Goal: Check status

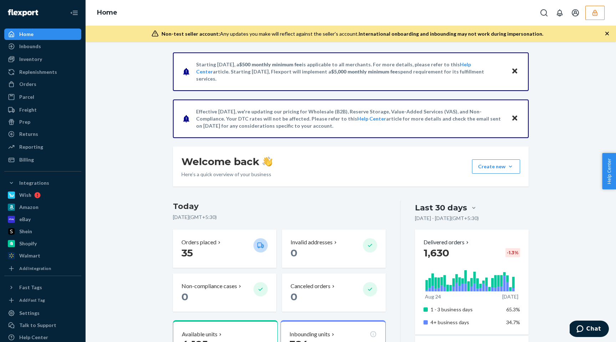
click at [596, 15] on icon "button" at bounding box center [594, 13] width 5 height 6
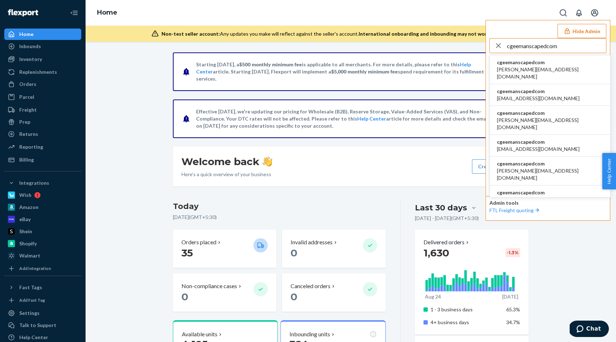
type input "cgeemanscapedcom"
click at [551, 64] on li "cgeemanscapedcom alex@manscaped.com" at bounding box center [550, 69] width 120 height 29
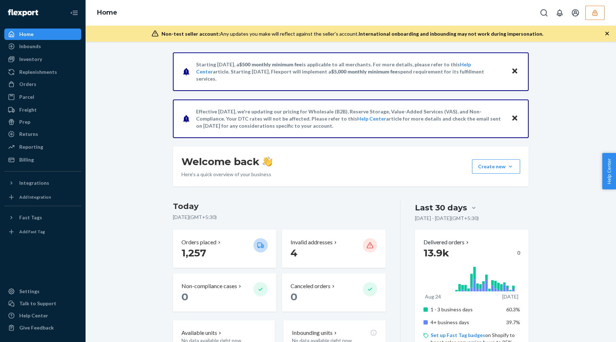
click at [600, 17] on button "button" at bounding box center [594, 13] width 19 height 14
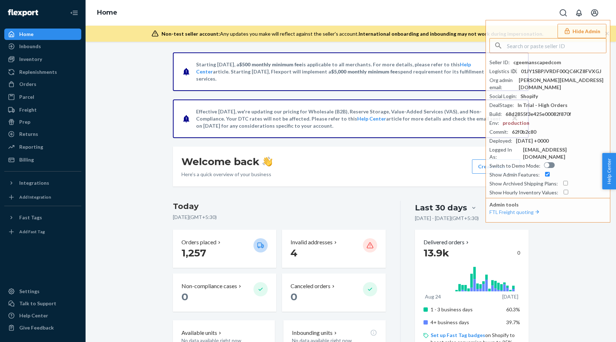
click at [411, 21] on div "Home Hide Admin Seller ID : cgeemanscapedcom Logistics ID : 01JY1SBPJVRDF00QC6K…" at bounding box center [351, 13] width 530 height 26
click at [54, 43] on div "Inbounds" at bounding box center [43, 46] width 76 height 10
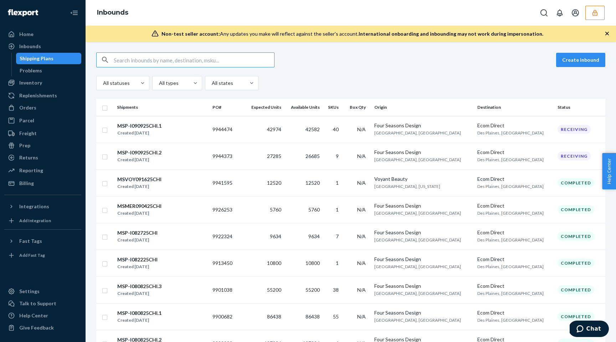
click at [169, 59] on input "text" at bounding box center [194, 60] width 160 height 14
paste input "9944474"
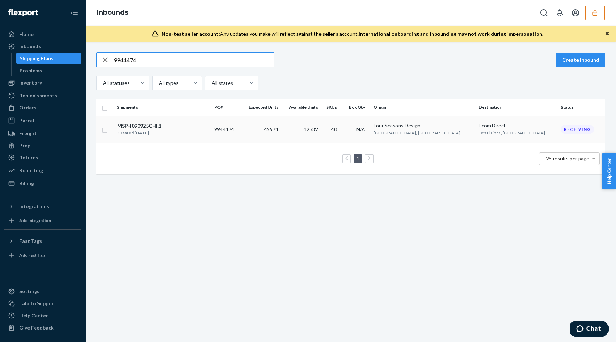
type input "9944474"
click at [208, 124] on div "MSP-I090925CHI.1 Created [DATE]" at bounding box center [163, 129] width 92 height 15
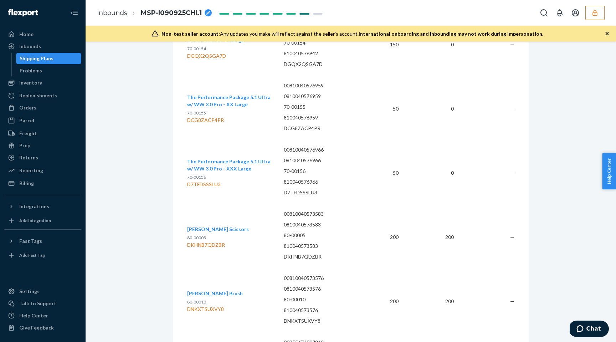
scroll to position [3404, 0]
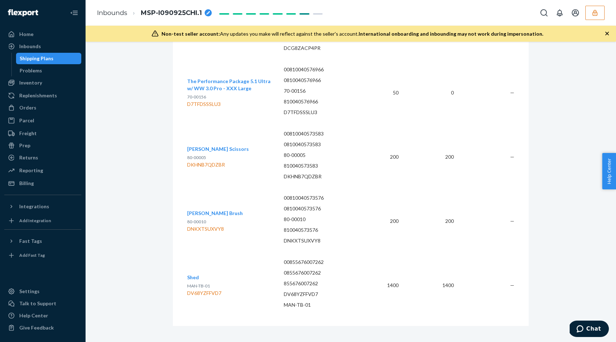
click at [374, 100] on td "50" at bounding box center [386, 93] width 36 height 64
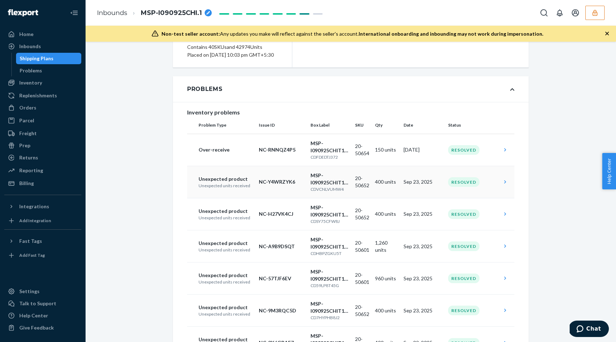
scroll to position [100, 0]
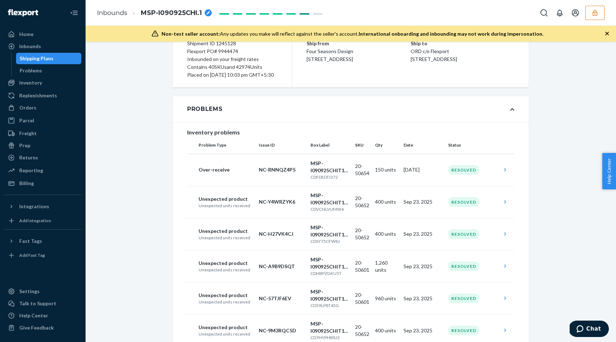
click at [360, 151] on th "SKU" at bounding box center [362, 144] width 20 height 17
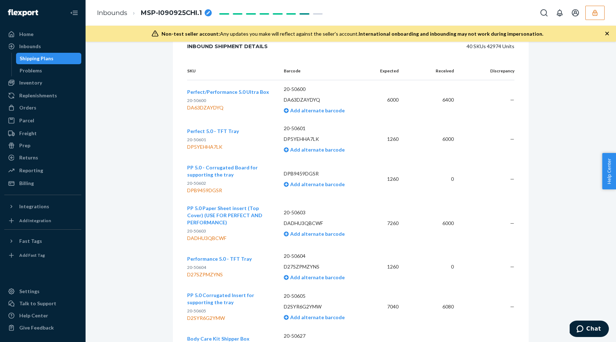
scroll to position [1683, 0]
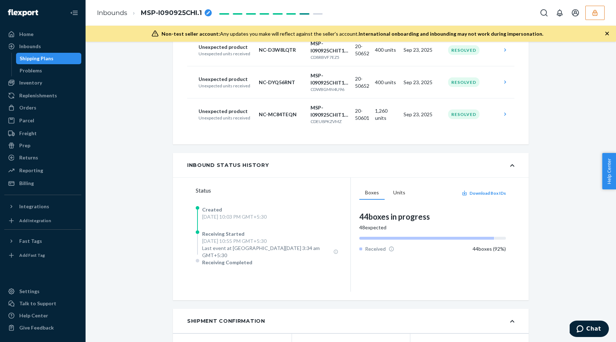
scroll to position [0, 0]
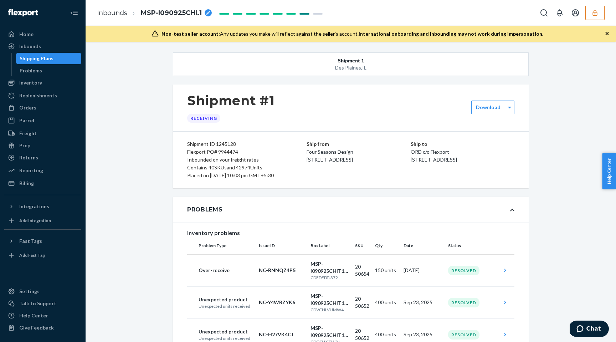
click at [371, 113] on div "Shipment #1 Receiving" at bounding box center [351, 107] width 356 height 47
click at [545, 15] on icon "Open Search Box" at bounding box center [543, 13] width 9 height 9
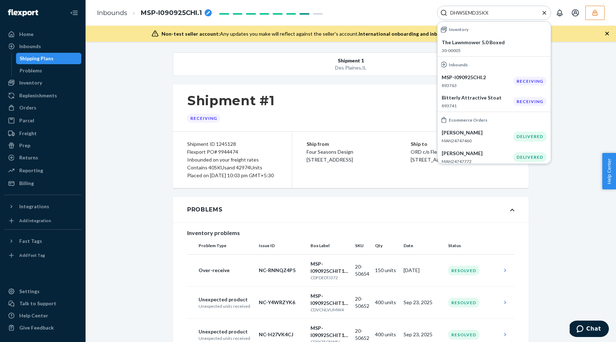
type input "DHW5EMD35KX"
click at [545, 14] on icon "Close Search" at bounding box center [544, 13] width 4 height 4
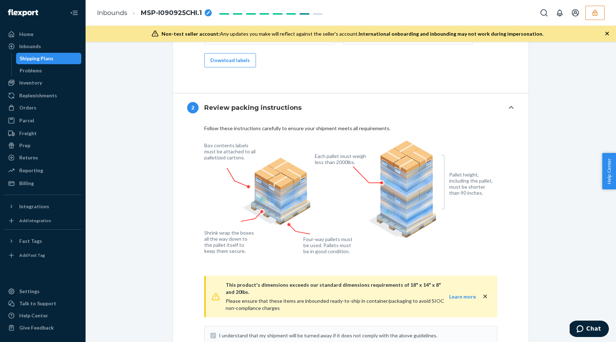
scroll to position [1129, 0]
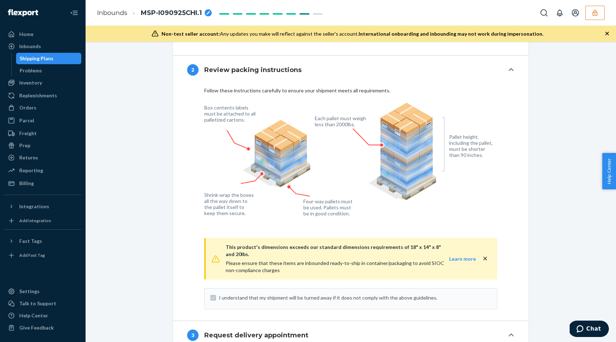
click at [433, 84] on button "2 Review packing instructions" at bounding box center [351, 70] width 356 height 29
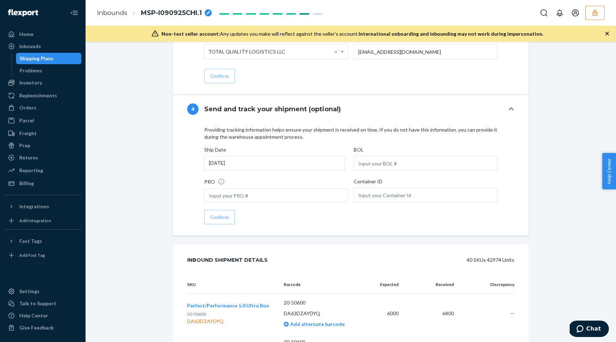
scroll to position [1467, 0]
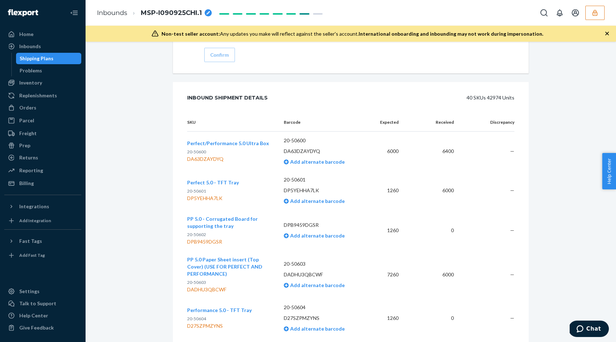
scroll to position [1629, 0]
click at [599, 11] on button "button" at bounding box center [594, 13] width 19 height 14
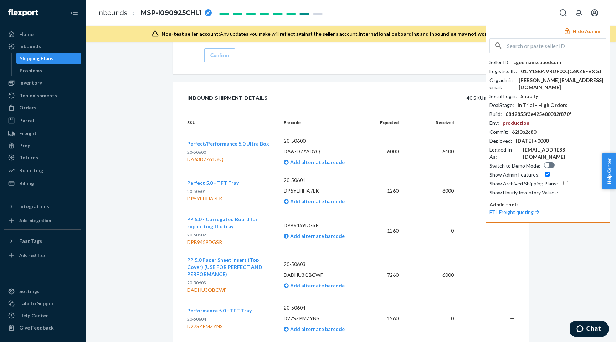
click at [531, 67] on div "Seller ID : cgeemanscapedcom Logistics ID : 01JY1SBPJVRDF00QC6KZ8FVXGJ Org admi…" at bounding box center [547, 127] width 117 height 137
click at [534, 61] on div "cgeemanscapedcom" at bounding box center [537, 62] width 48 height 7
copy div "cgeemanscapedcom"
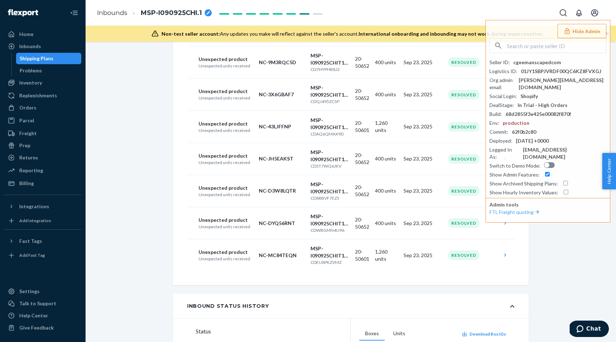
scroll to position [0, 0]
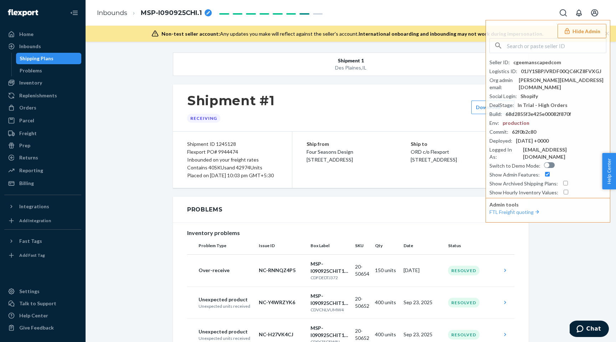
click at [573, 29] on button "Hide Admin" at bounding box center [581, 31] width 49 height 14
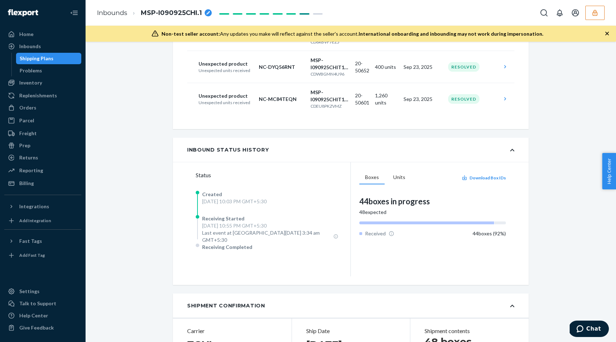
scroll to position [527, 0]
